Goal: Information Seeking & Learning: Learn about a topic

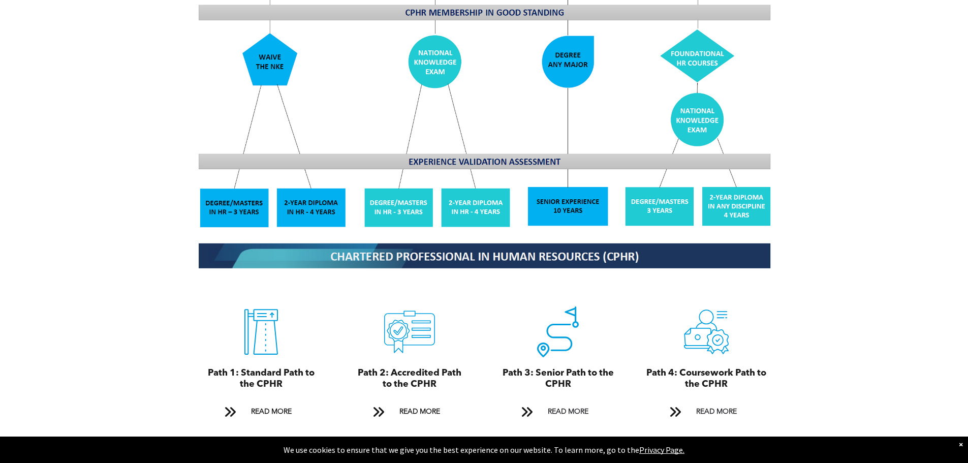
scroll to position [965, 0]
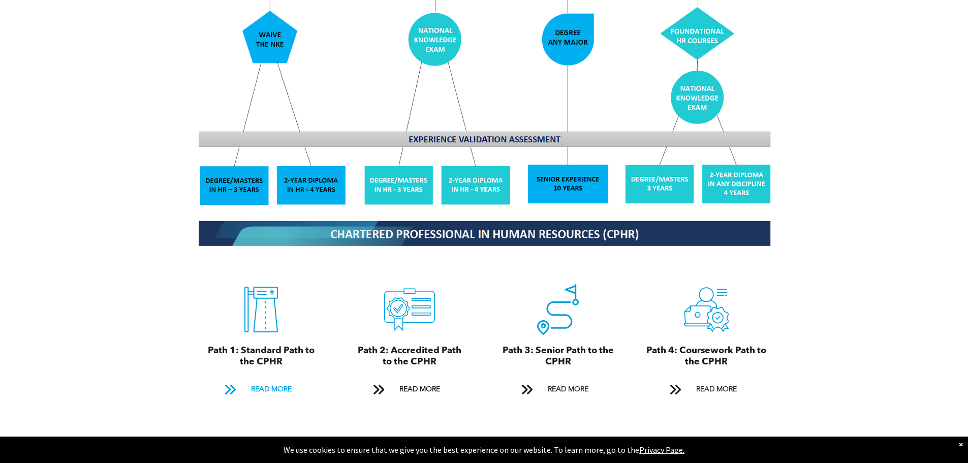
click at [263, 320] on span "READ MORE" at bounding box center [271, 389] width 48 height 19
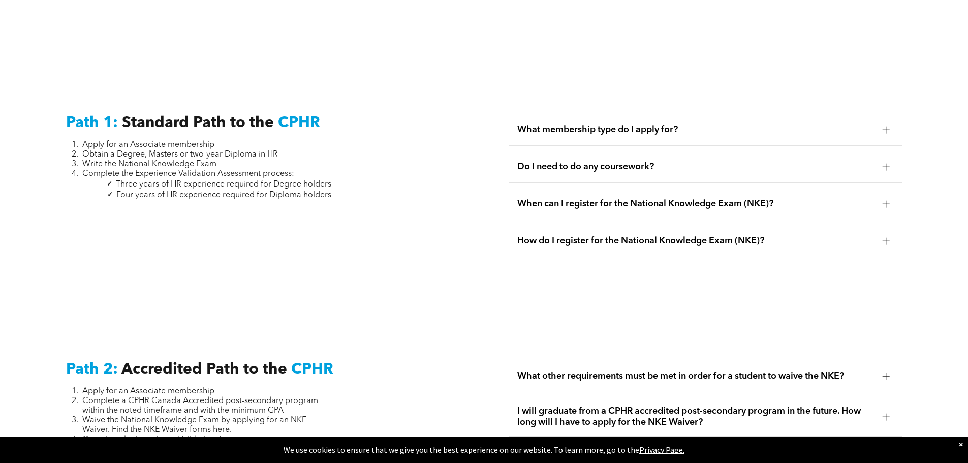
scroll to position [1364, 0]
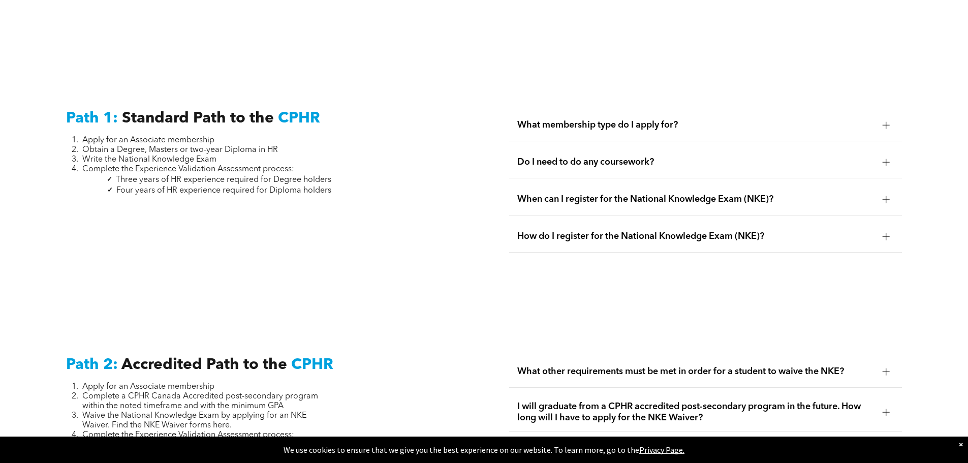
click at [642, 117] on div at bounding box center [885, 124] width 15 height 15
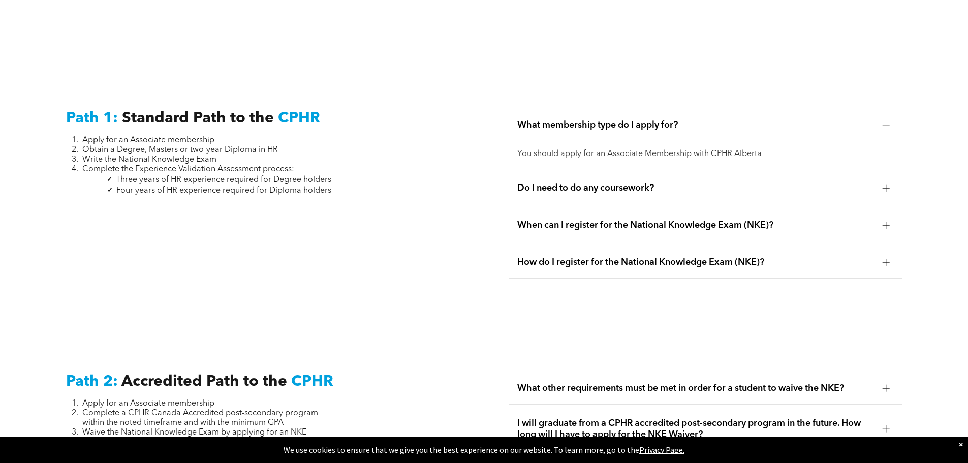
click at [642, 121] on div at bounding box center [885, 124] width 7 height 7
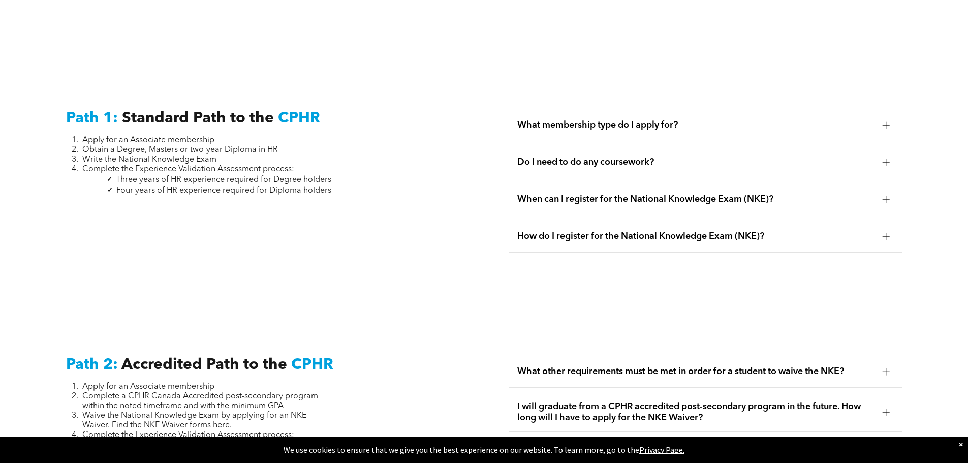
click at [642, 159] on div at bounding box center [885, 162] width 7 height 7
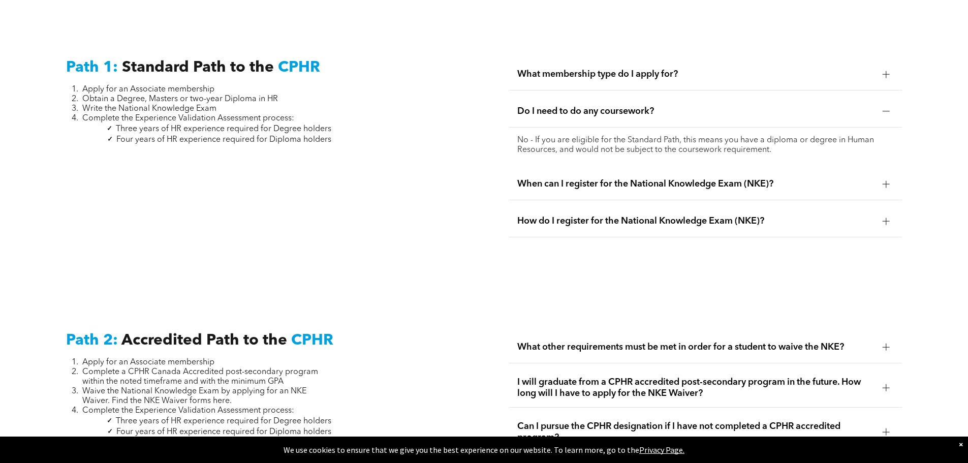
scroll to position [1466, 0]
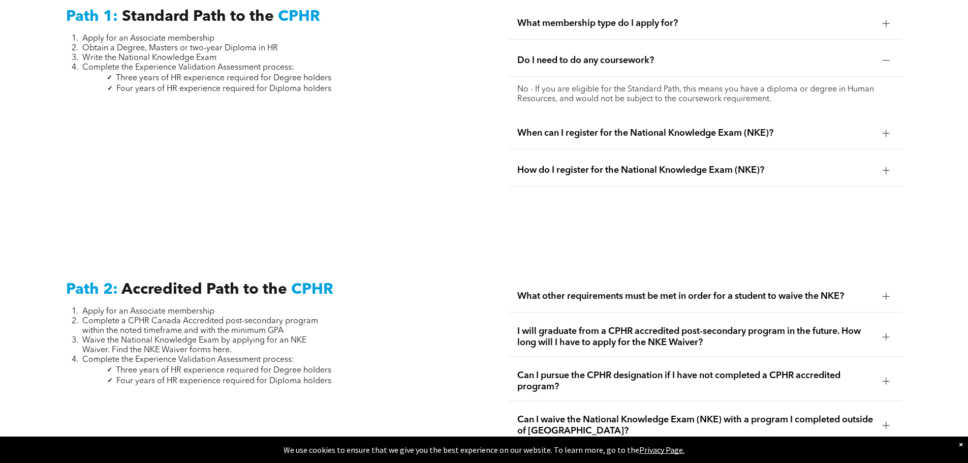
click at [642, 133] on div at bounding box center [885, 133] width 7 height 1
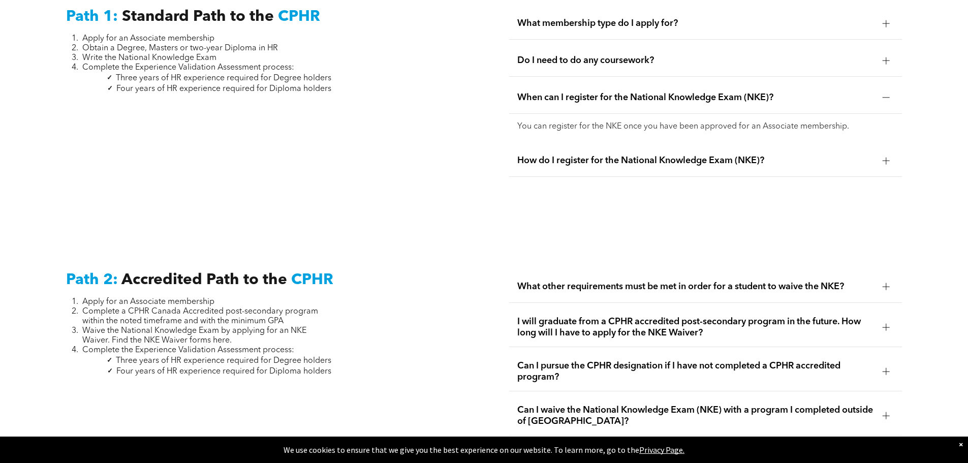
click at [642, 157] on div at bounding box center [885, 160] width 7 height 7
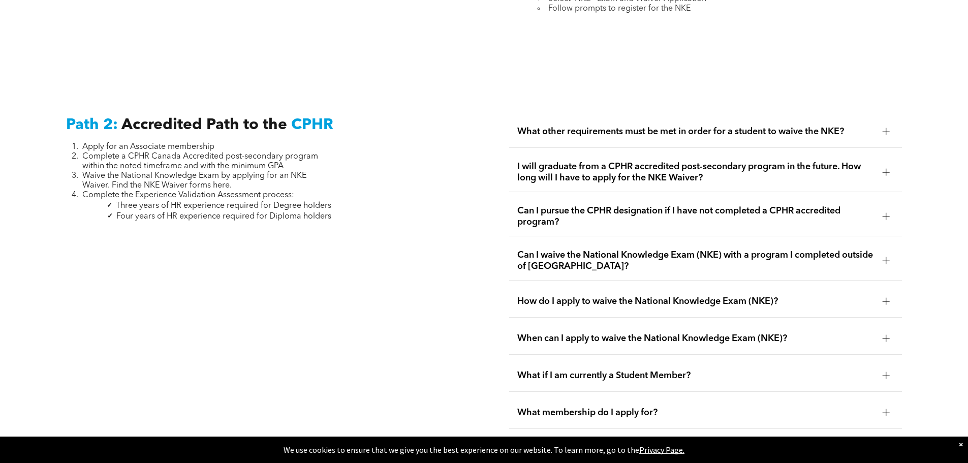
scroll to position [1720, 0]
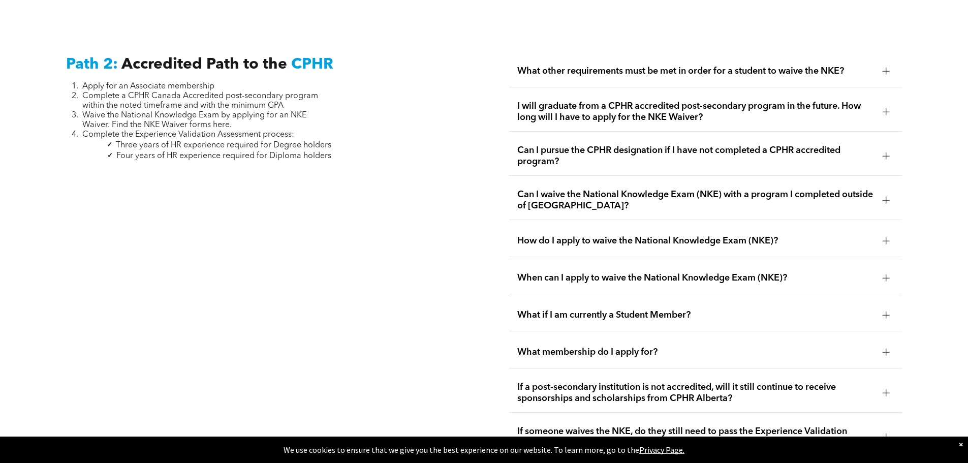
click at [642, 68] on div at bounding box center [885, 71] width 7 height 7
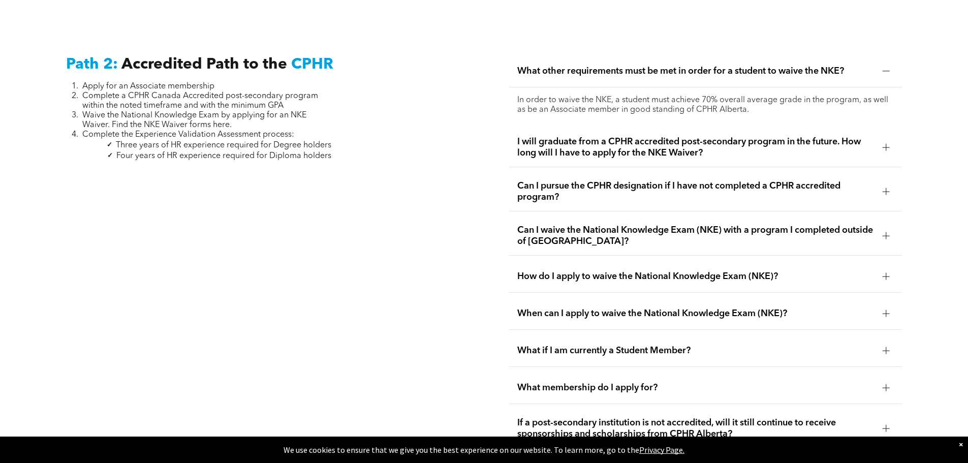
click at [642, 64] on div at bounding box center [885, 71] width 15 height 15
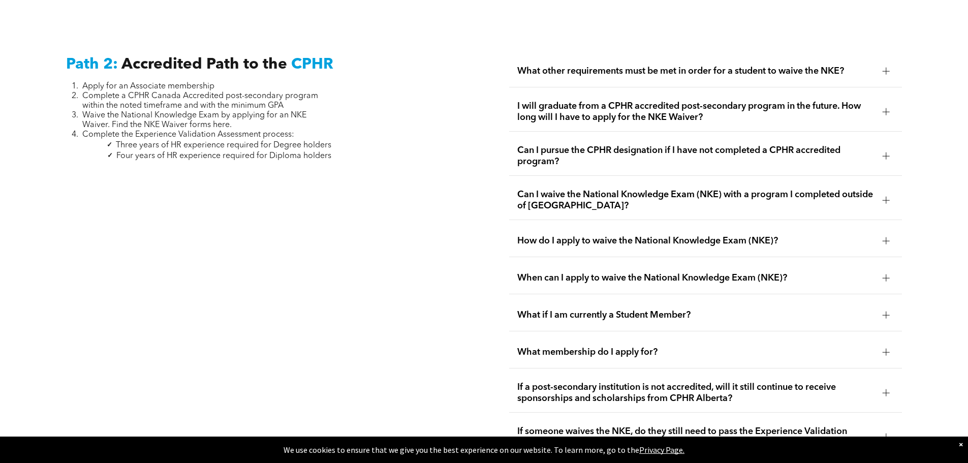
click at [642, 104] on div at bounding box center [885, 111] width 15 height 15
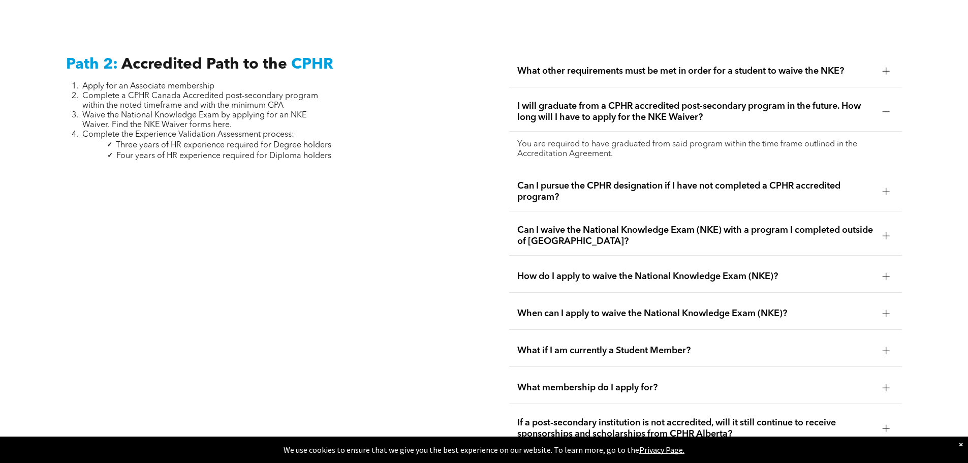
click at [642, 104] on div at bounding box center [885, 111] width 15 height 15
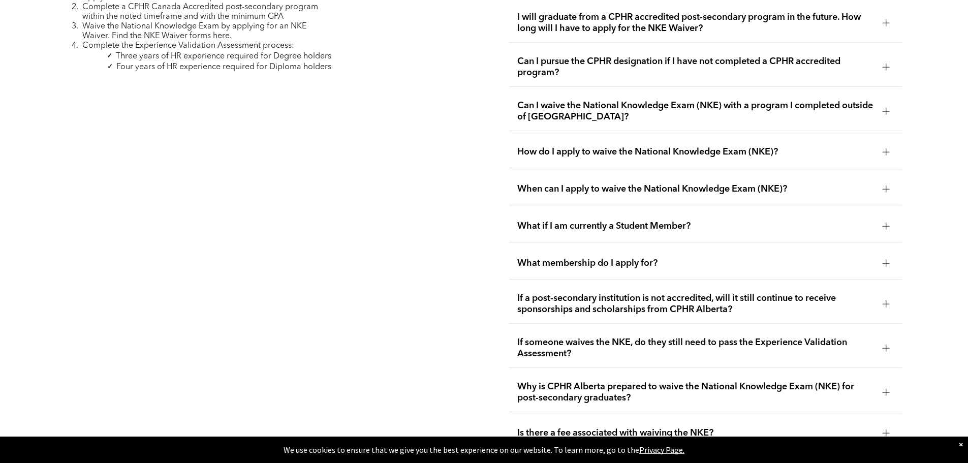
scroll to position [1821, 0]
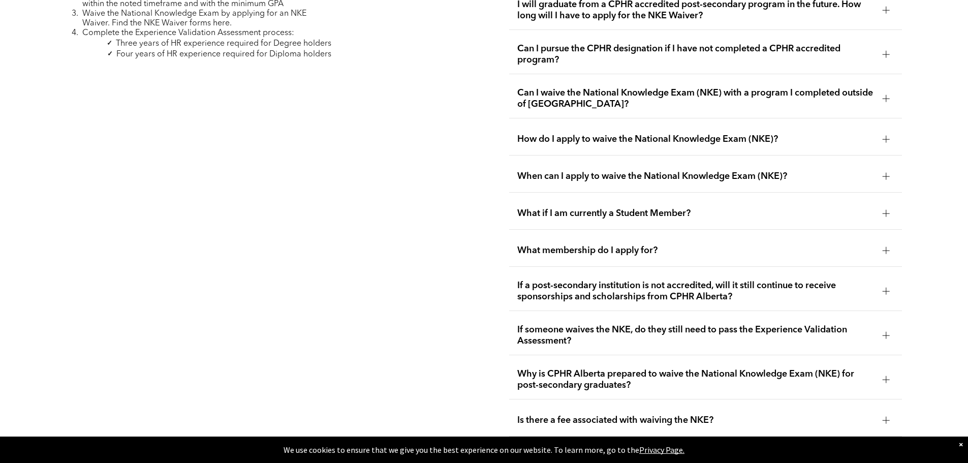
click at [642, 47] on div at bounding box center [885, 54] width 15 height 15
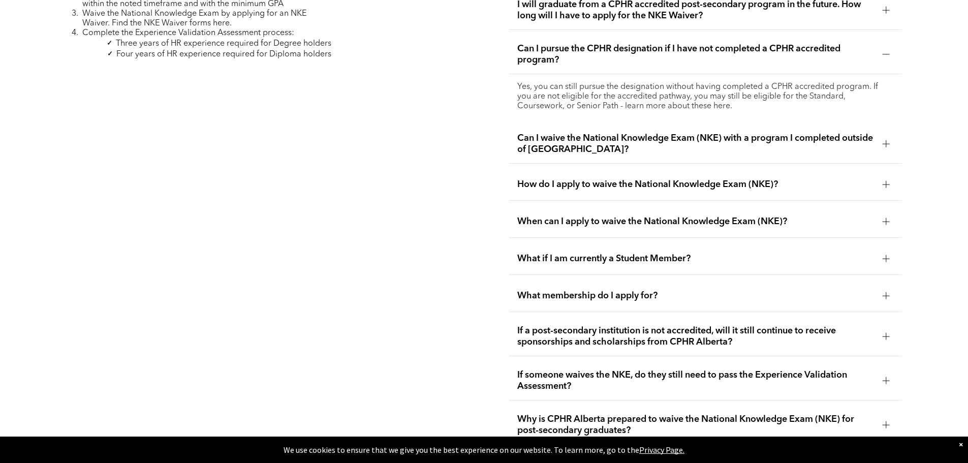
click at [642, 47] on div at bounding box center [885, 54] width 15 height 15
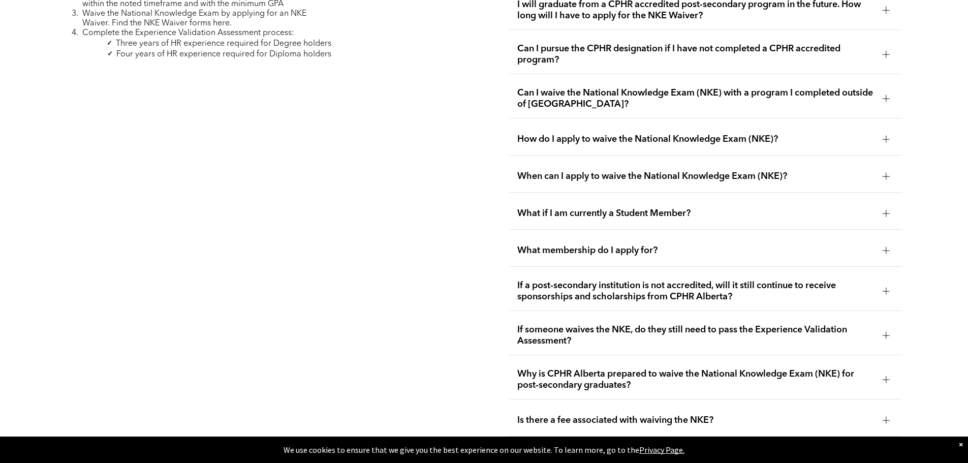
click at [642, 95] on div at bounding box center [885, 98] width 7 height 7
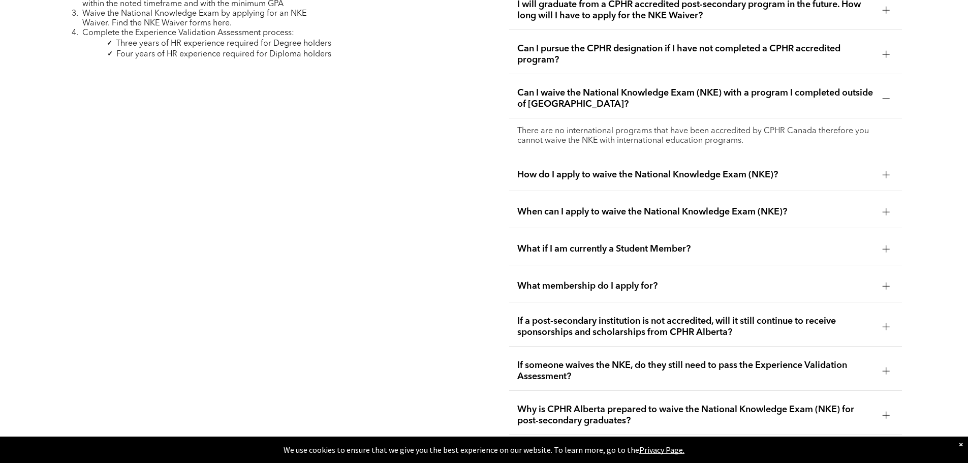
click at [642, 95] on div at bounding box center [885, 98] width 7 height 7
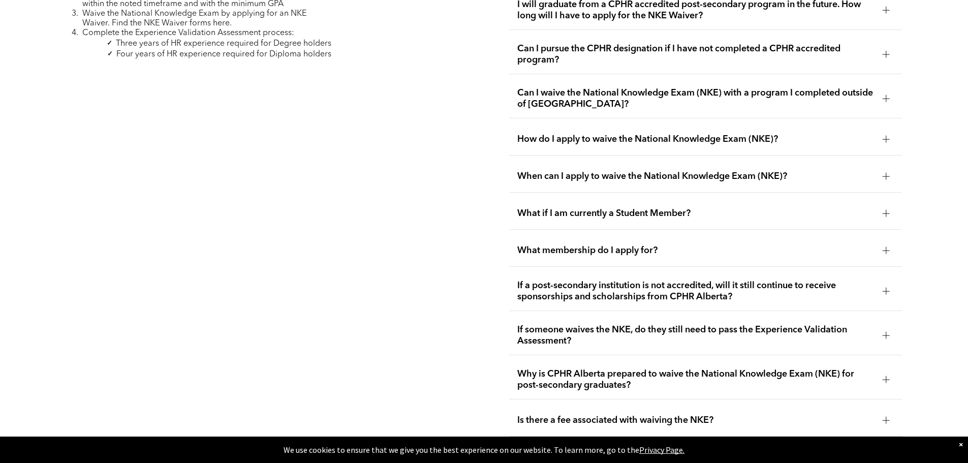
click at [642, 132] on div at bounding box center [885, 139] width 15 height 15
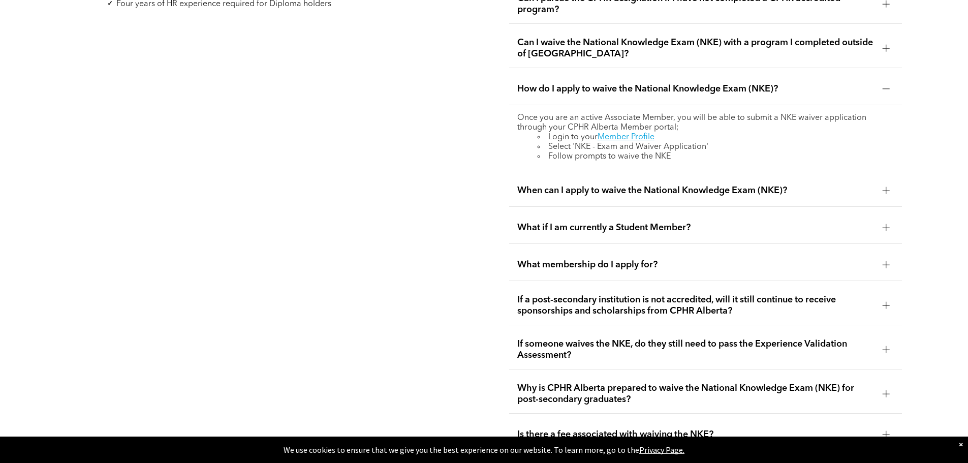
scroll to position [1872, 0]
click at [642, 182] on div at bounding box center [885, 189] width 15 height 15
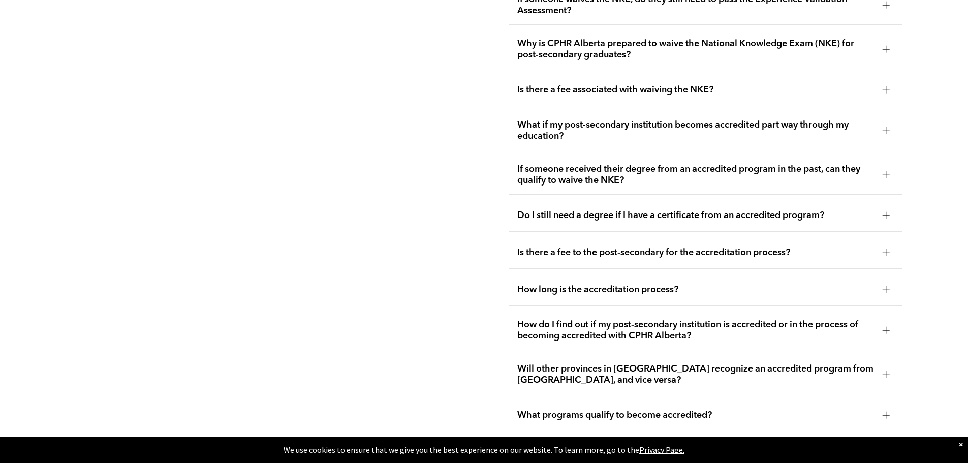
scroll to position [2177, 0]
click at [642, 87] on div at bounding box center [885, 90] width 7 height 7
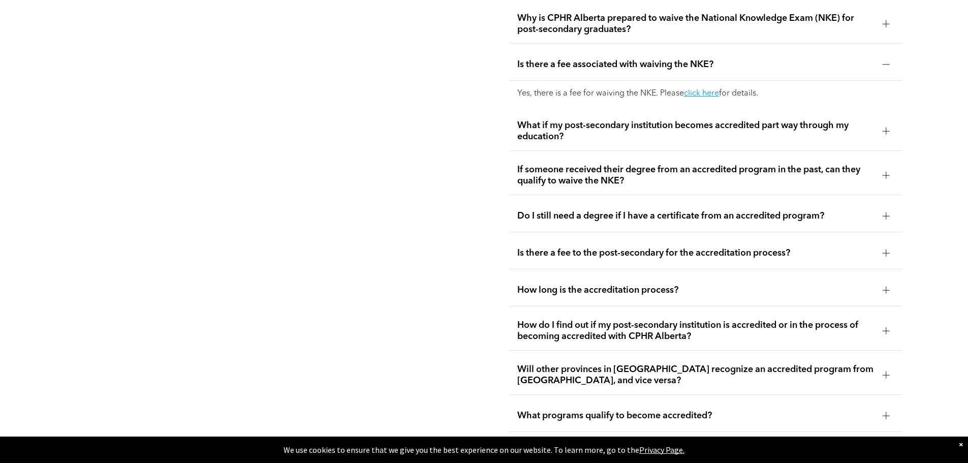
click at [642, 128] on div at bounding box center [885, 131] width 7 height 7
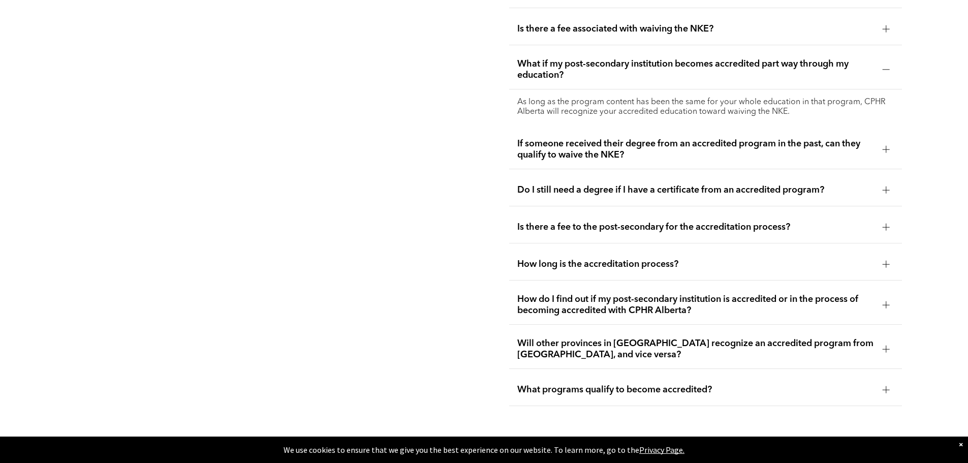
scroll to position [2279, 0]
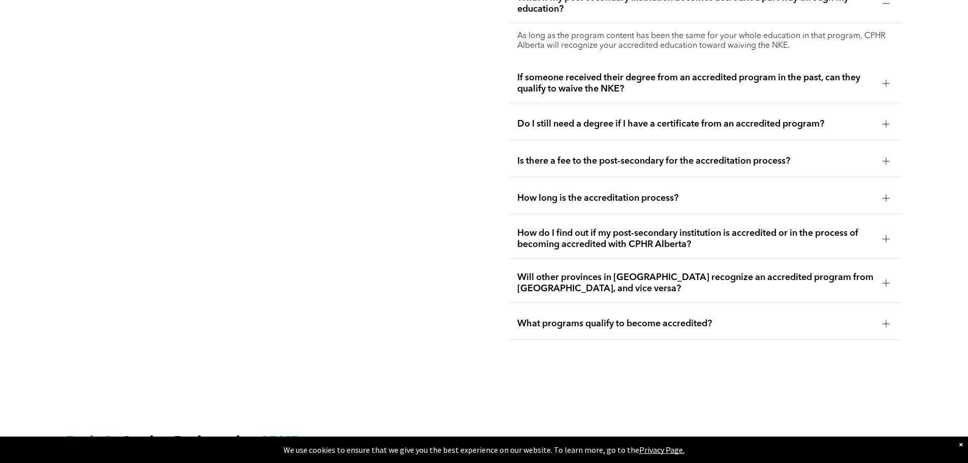
click at [642, 120] on div at bounding box center [885, 123] width 7 height 7
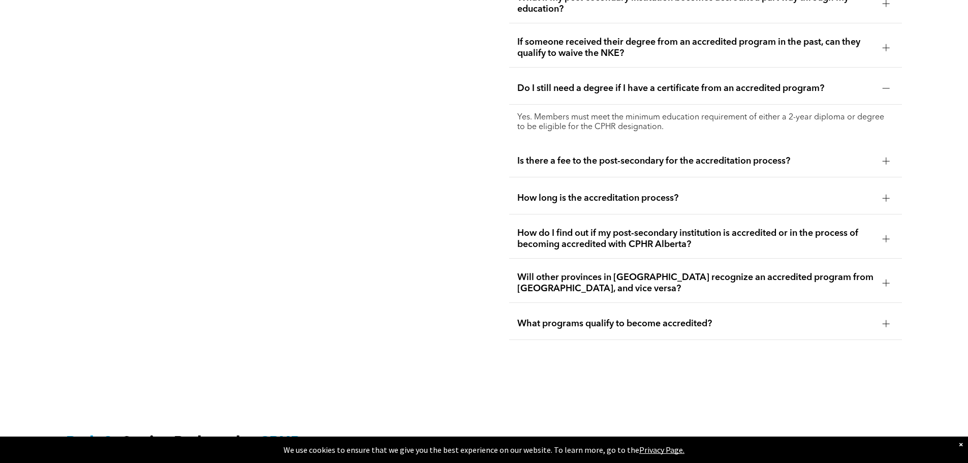
click at [642, 198] on div at bounding box center [885, 198] width 7 height 1
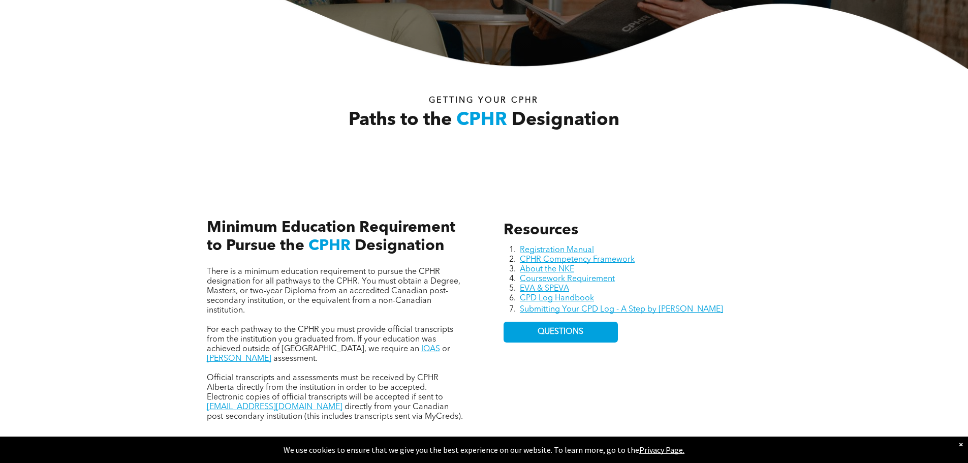
scroll to position [356, 0]
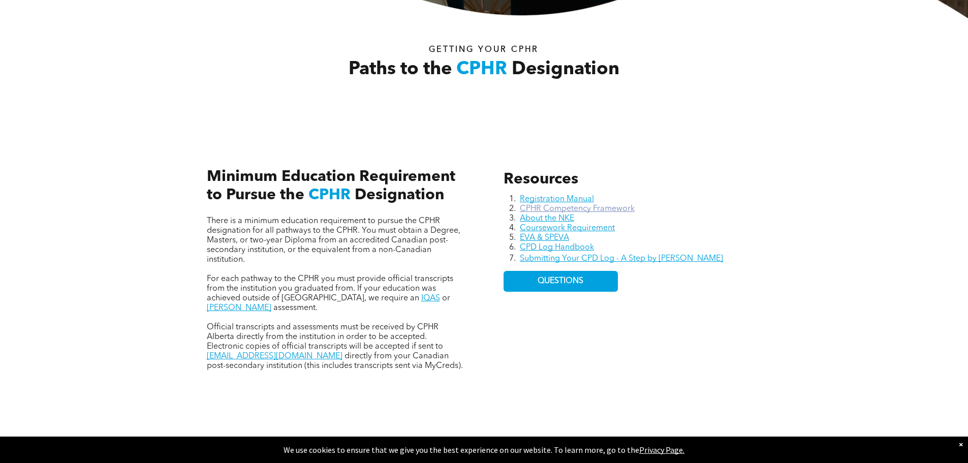
click at [588, 210] on link "CPHR Competency Framework" at bounding box center [577, 209] width 115 height 8
